Goal: Task Accomplishment & Management: Manage account settings

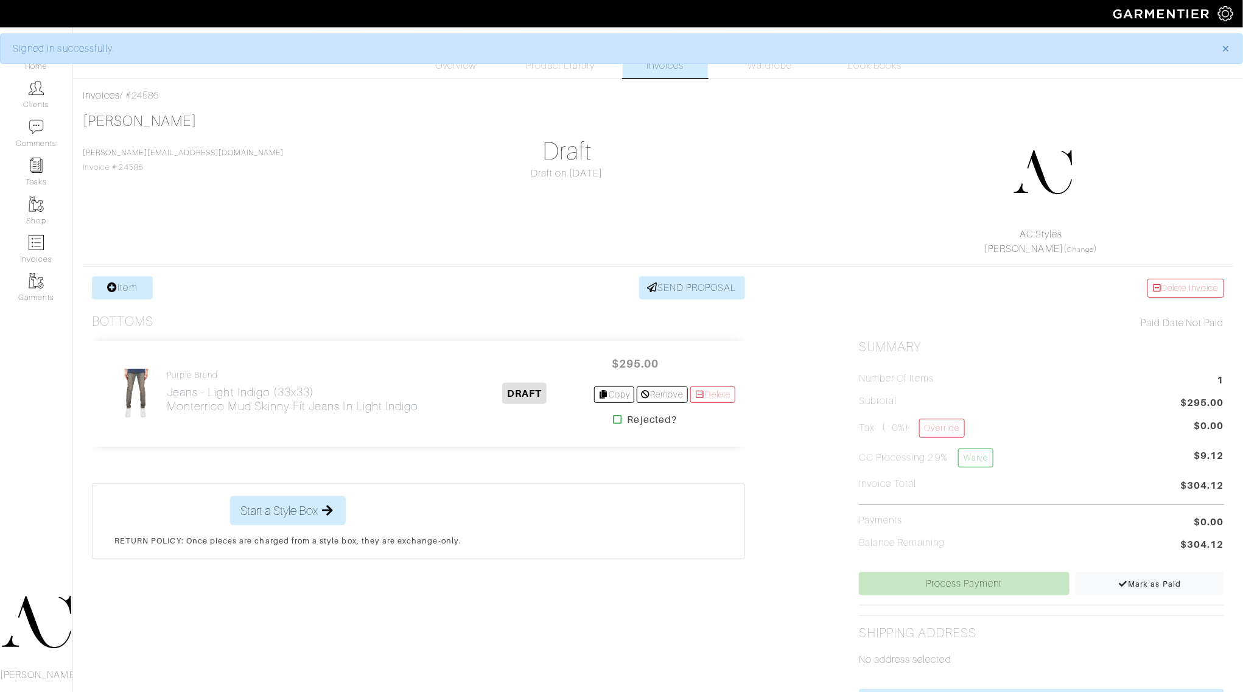
click at [358, 232] on div "[PERSON_NAME] [PERSON_NAME][EMAIL_ADDRESS][DOMAIN_NAME] Invoice # 24586 Draft D…" at bounding box center [658, 185] width 1151 height 144
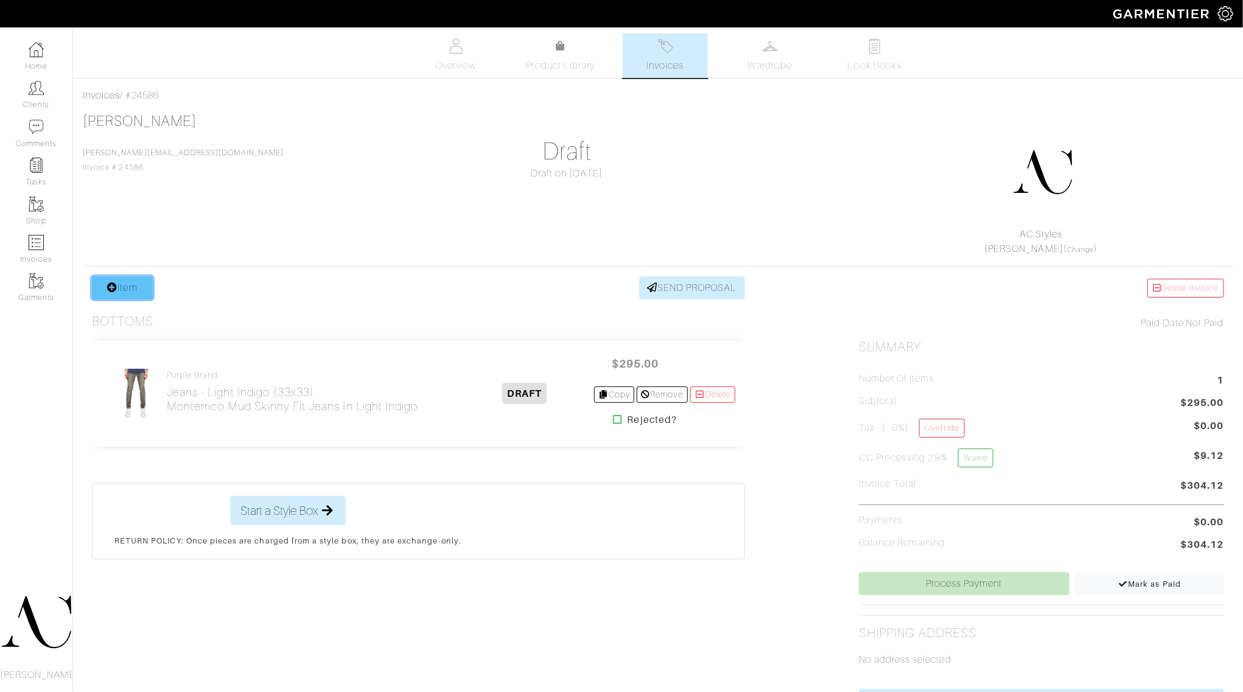
click at [108, 292] on icon at bounding box center [112, 287] width 10 height 10
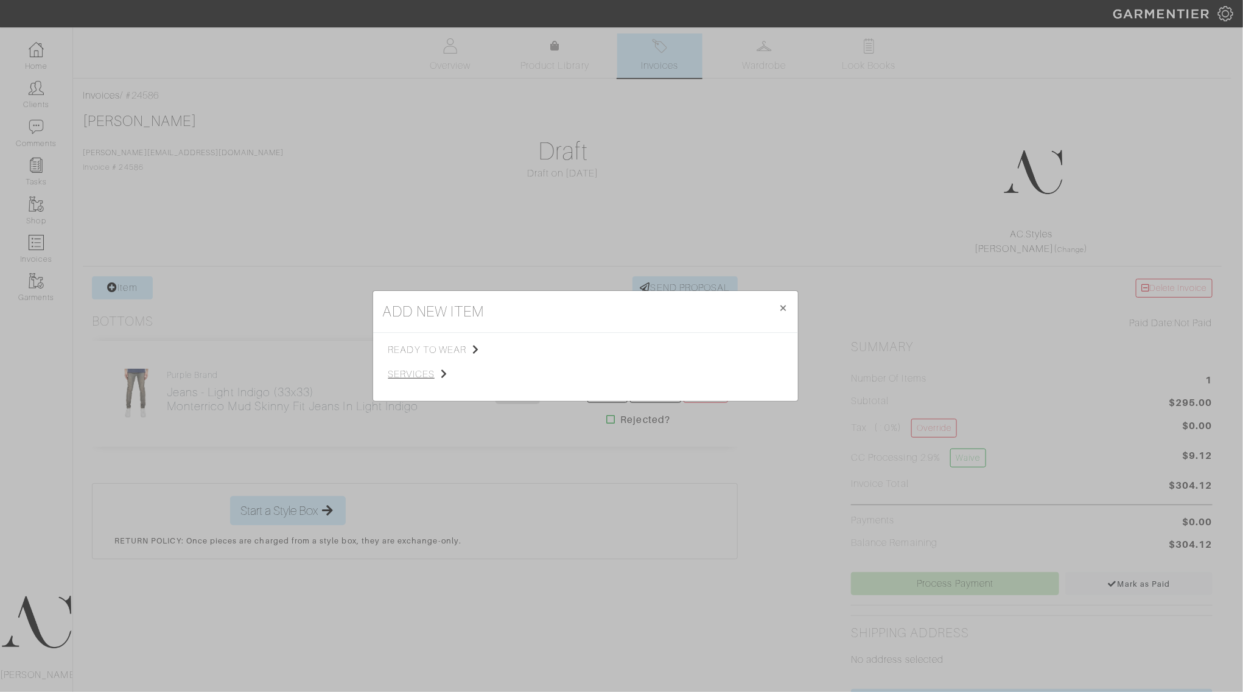
click at [440, 381] on span "services" at bounding box center [449, 374] width 122 height 15
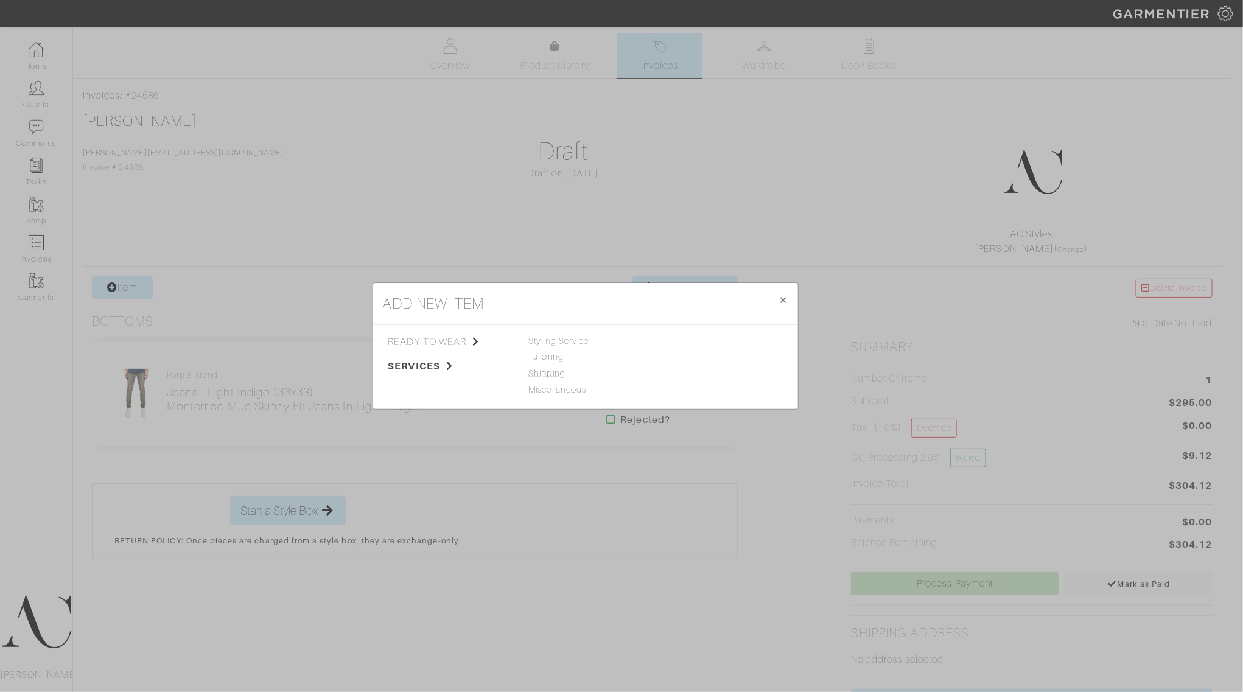
click at [553, 375] on link "Shipping" at bounding box center [547, 373] width 37 height 10
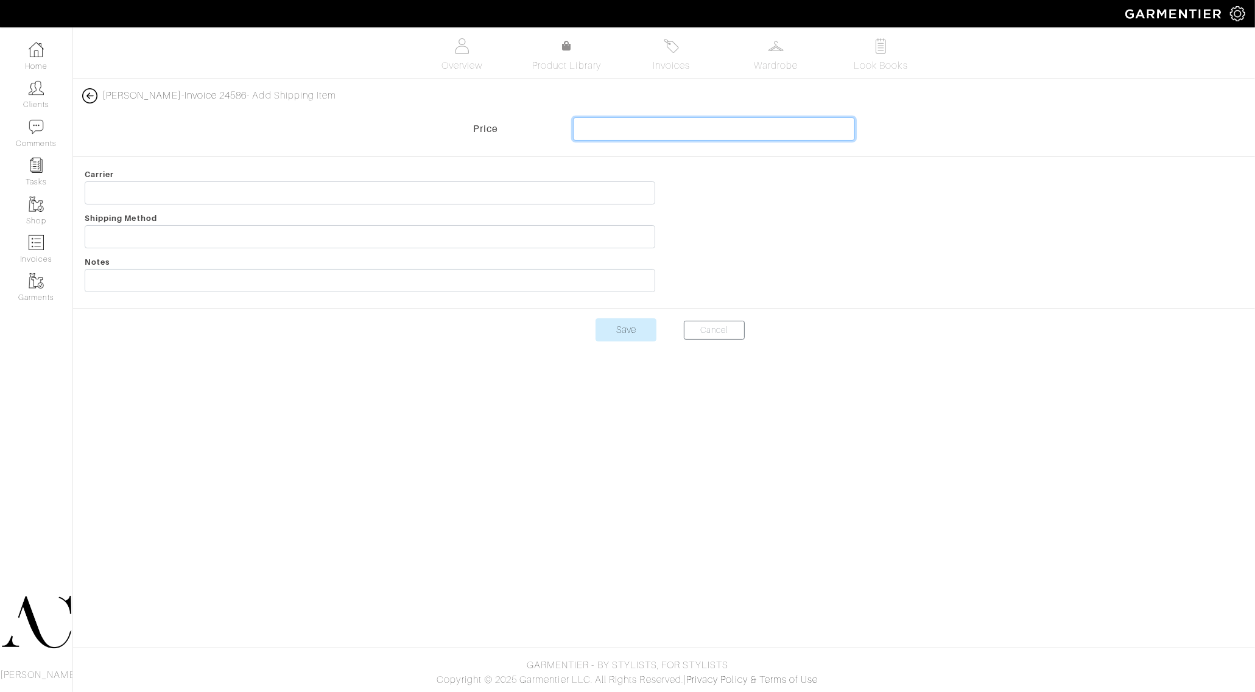
click at [746, 127] on input "text" at bounding box center [714, 129] width 282 height 23
type input "17.25"
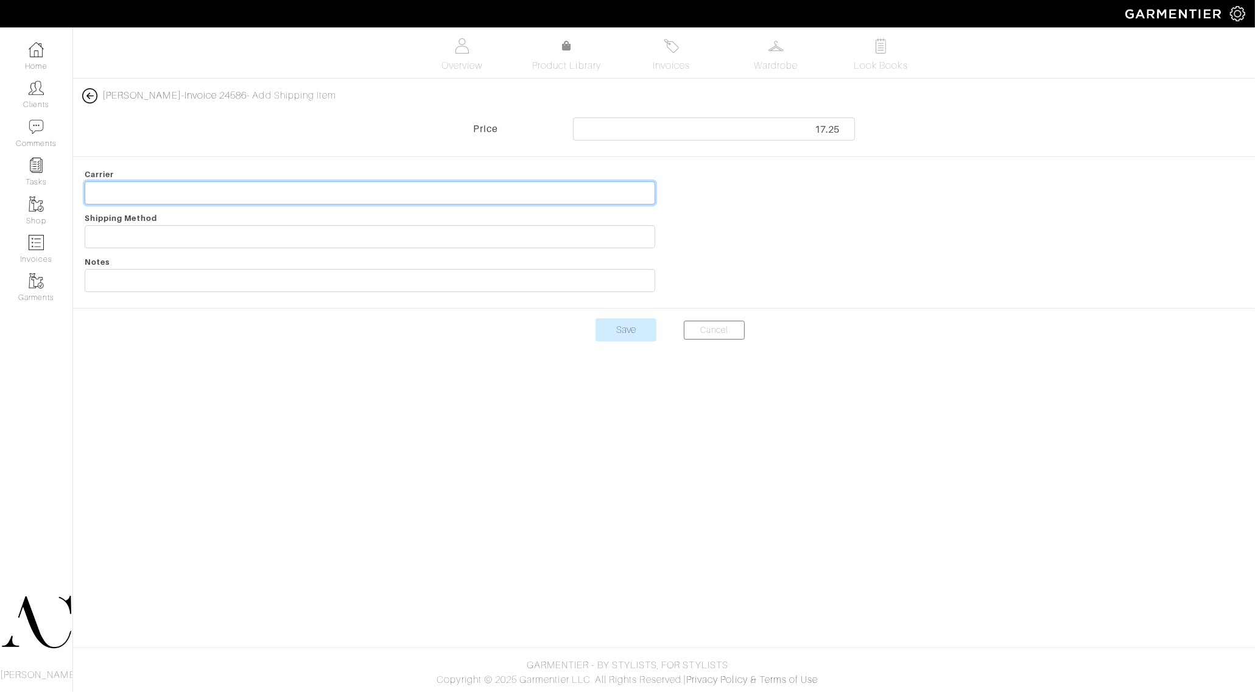
click at [276, 193] on input "text" at bounding box center [370, 192] width 570 height 23
type input "Order SFs"
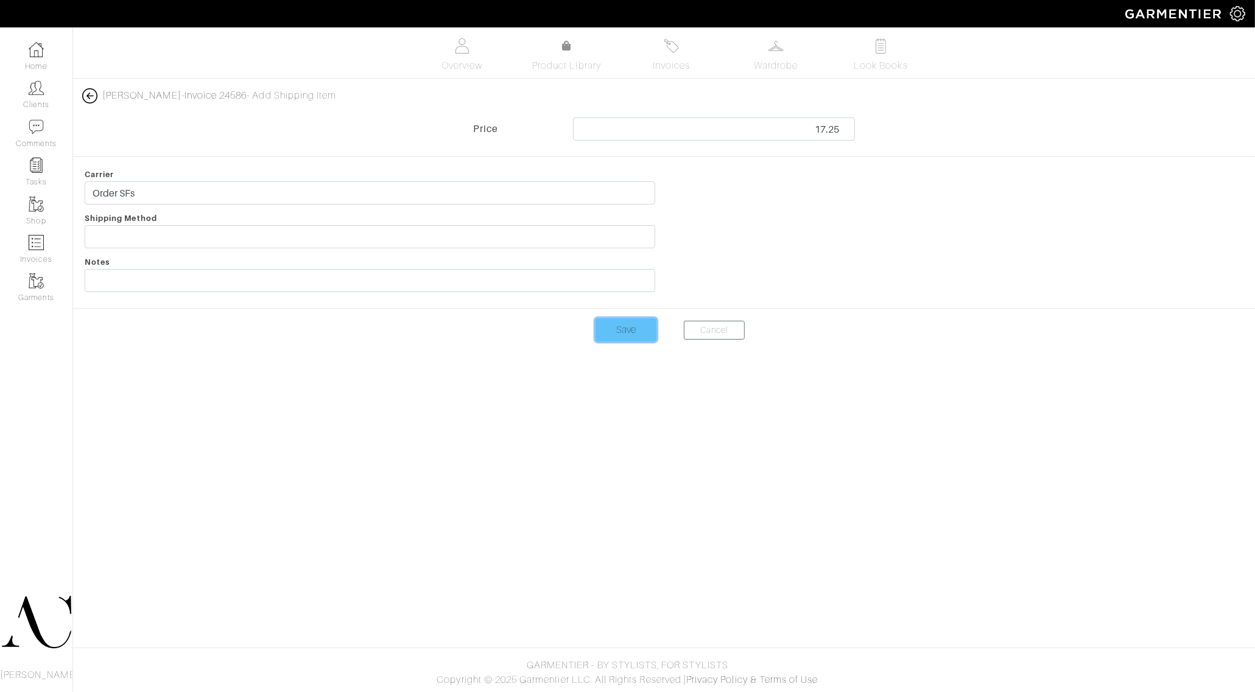
click at [609, 333] on input "Save" at bounding box center [625, 329] width 61 height 23
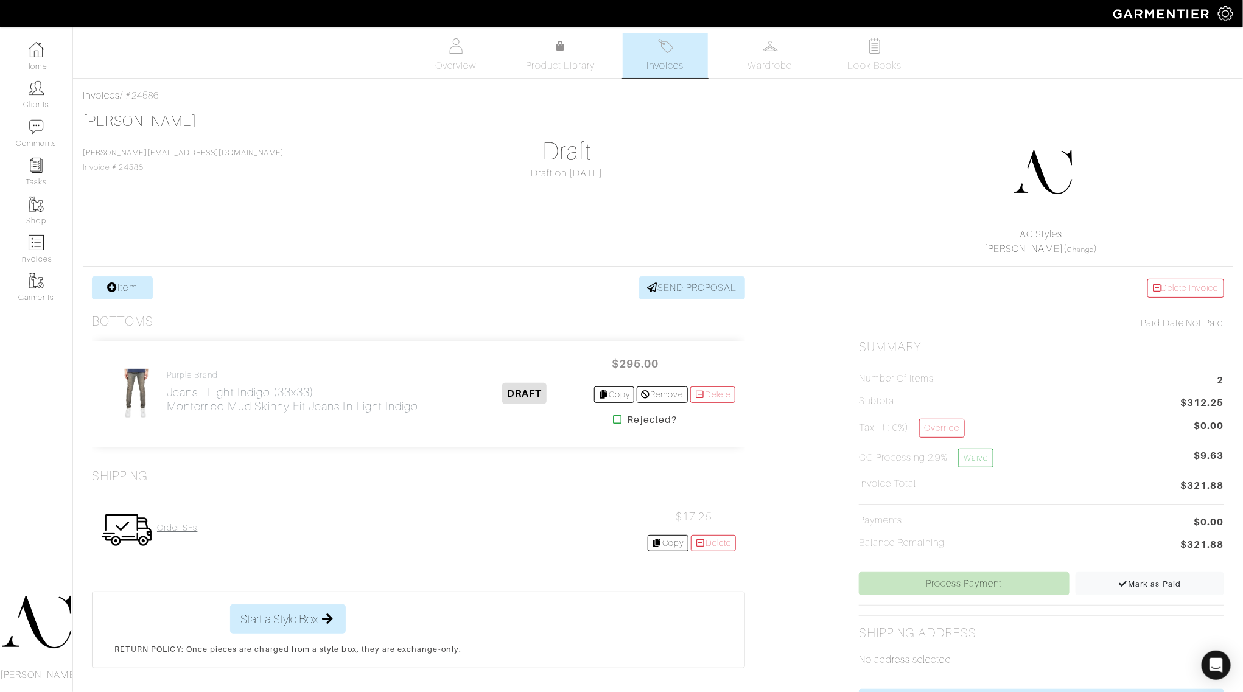
click at [192, 525] on h4 "Order SFs" at bounding box center [177, 528] width 40 height 10
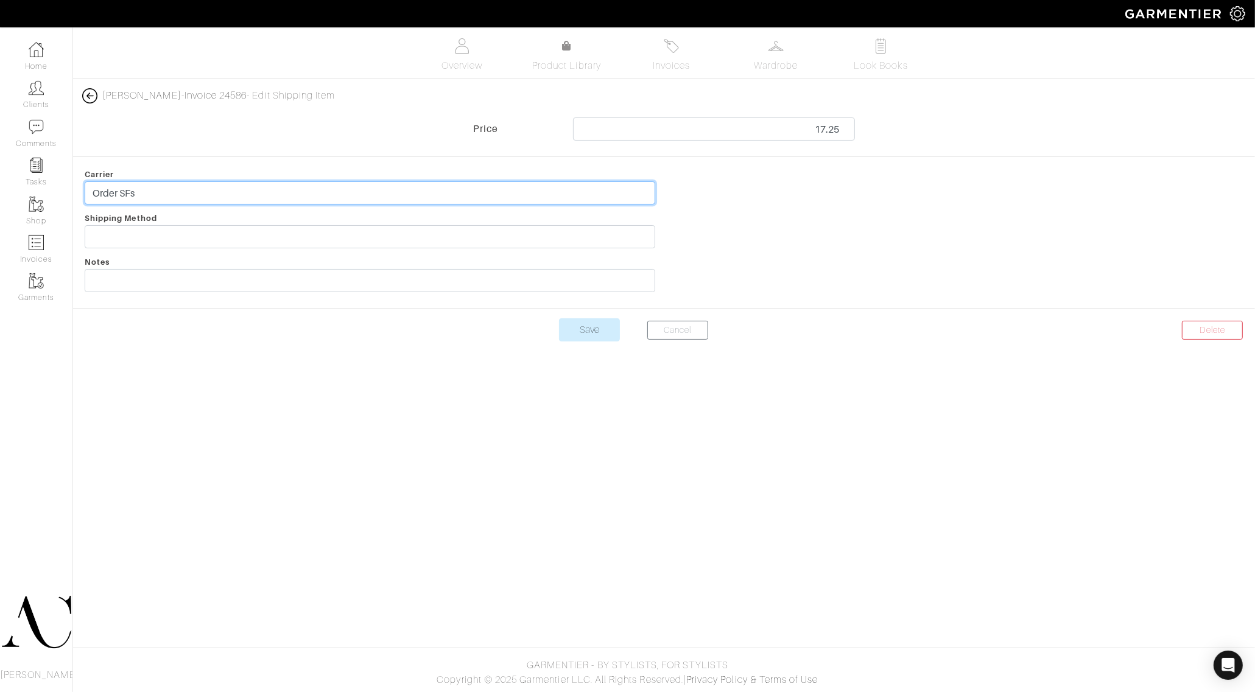
click at [169, 189] on input "Order SFs" at bounding box center [370, 192] width 570 height 23
type input "Order Shipping Fees"
click at [559, 318] on input "Save" at bounding box center [589, 329] width 61 height 23
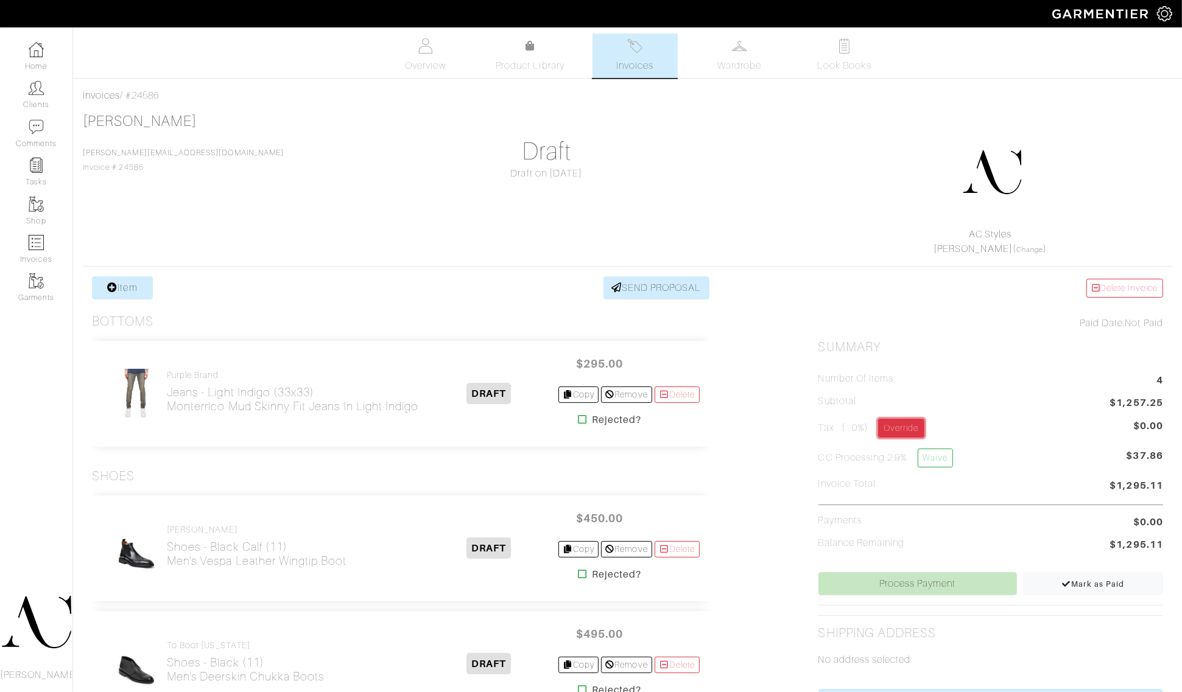
click at [896, 433] on link "Override" at bounding box center [901, 428] width 46 height 19
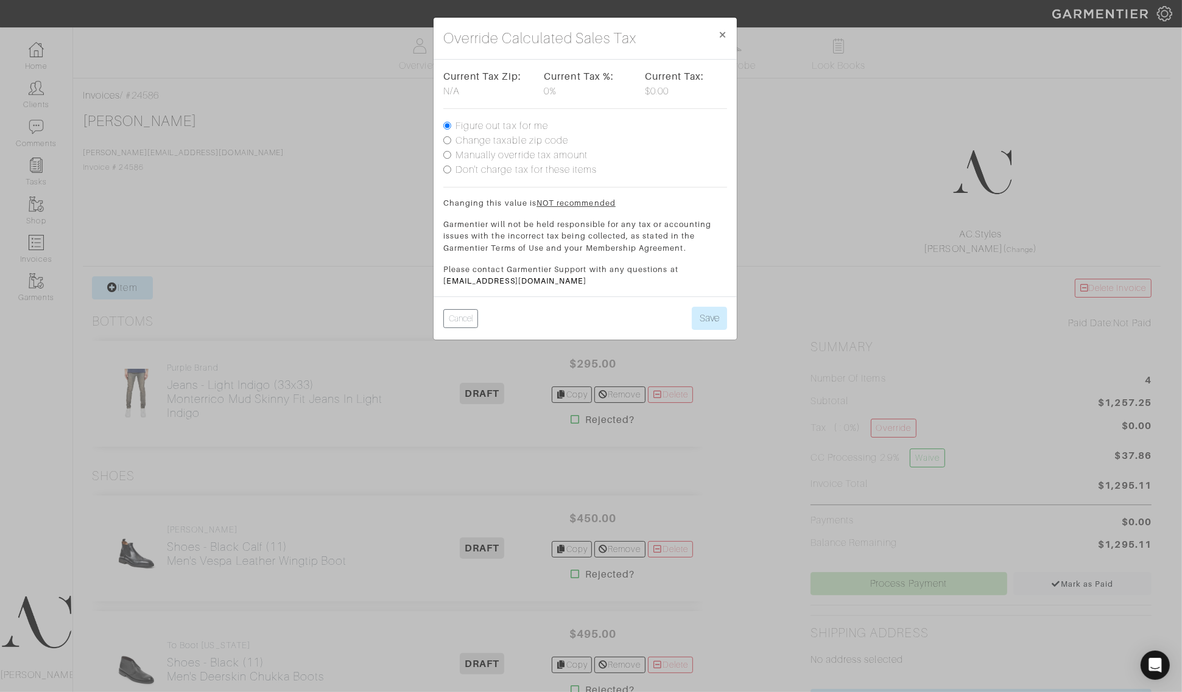
click at [507, 144] on label "Change taxable zip code" at bounding box center [511, 140] width 113 height 15
click at [451, 144] on input "Change taxable zip code" at bounding box center [447, 140] width 8 height 8
radio input "true"
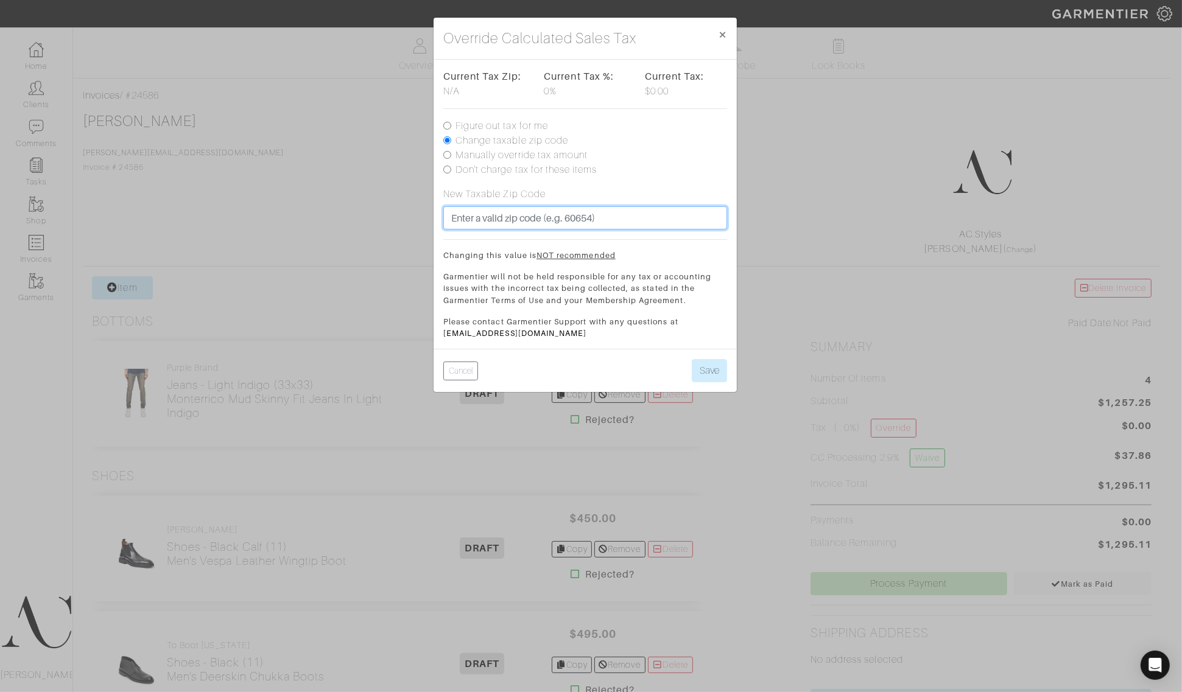
click at [488, 214] on input "text" at bounding box center [585, 217] width 284 height 23
type input "90094"
click at [584, 195] on div "New Taxable Zip Code 90094" at bounding box center [585, 208] width 284 height 43
click at [695, 371] on button "Save" at bounding box center [709, 370] width 35 height 23
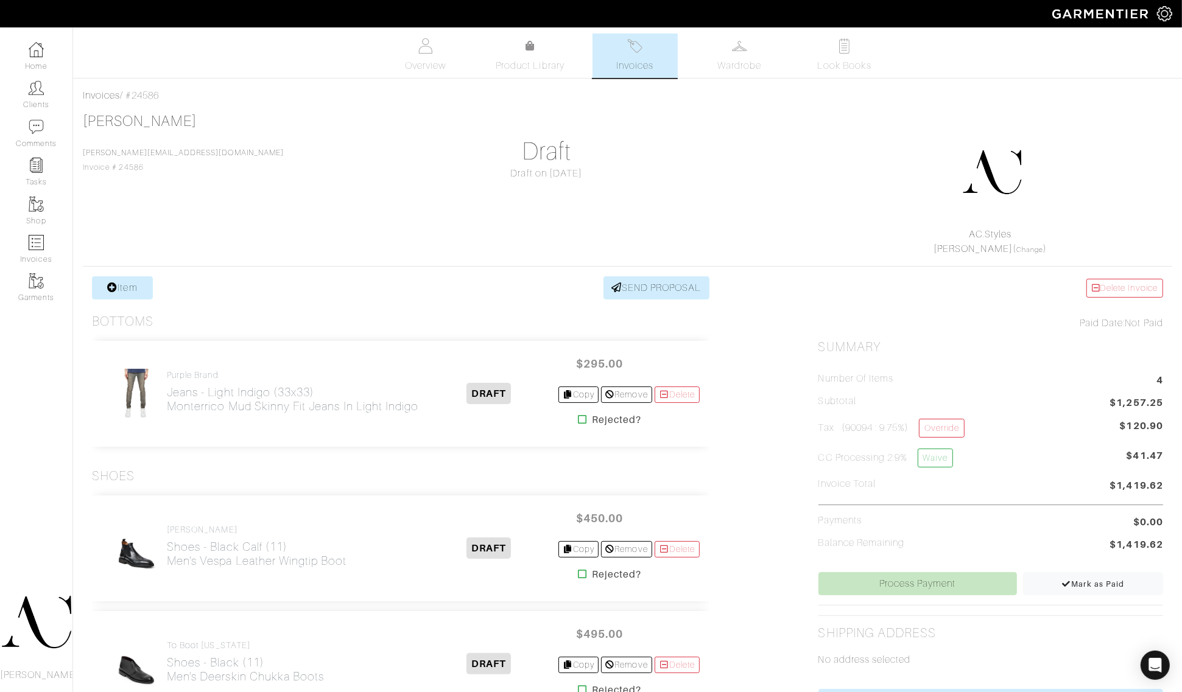
click at [790, 174] on div "[PERSON_NAME] [PERSON_NAME][EMAIL_ADDRESS][DOMAIN_NAME] Invoice # 24586 Draft D…" at bounding box center [627, 185] width 1089 height 144
